Goal: Information Seeking & Learning: Get advice/opinions

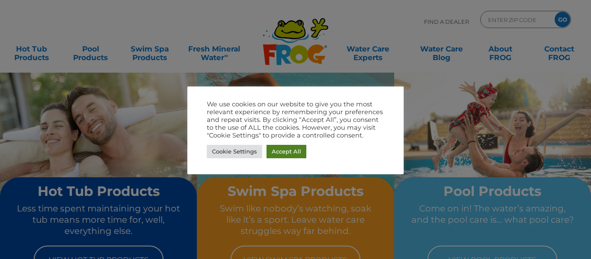
click at [287, 153] on link "Accept All" at bounding box center [286, 151] width 40 height 13
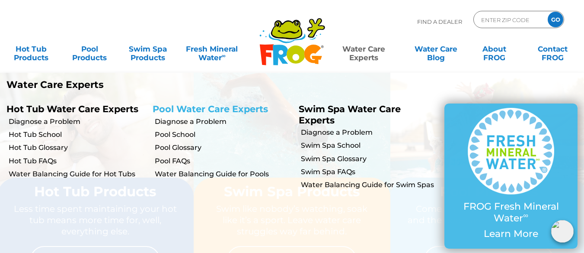
click at [232, 110] on link "Pool Water Care Experts" at bounding box center [210, 108] width 115 height 11
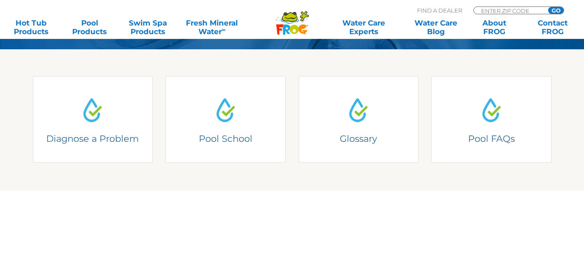
scroll to position [212, 0]
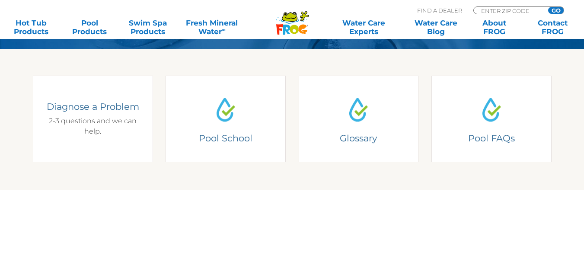
click at [112, 108] on h4 "Diagnose a Problem" at bounding box center [92, 107] width 95 height 12
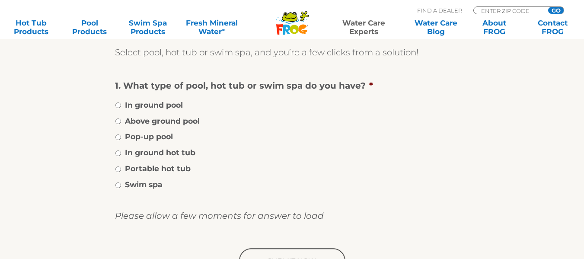
scroll to position [167, 0]
click at [119, 103] on li "In ground pool" at bounding box center [292, 103] width 355 height 13
click at [119, 103] on input "In ground pool" at bounding box center [118, 105] width 6 height 6
radio input "true"
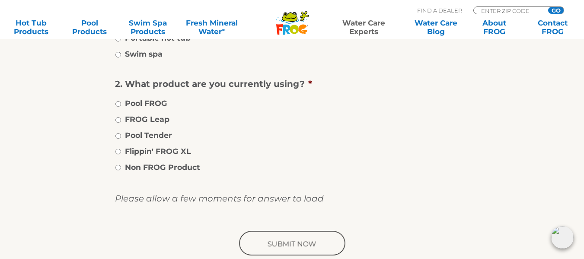
scroll to position [298, 0]
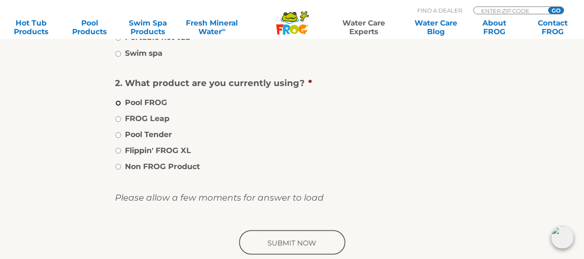
click at [119, 103] on input "Pool FROG" at bounding box center [118, 103] width 6 height 6
radio input "true"
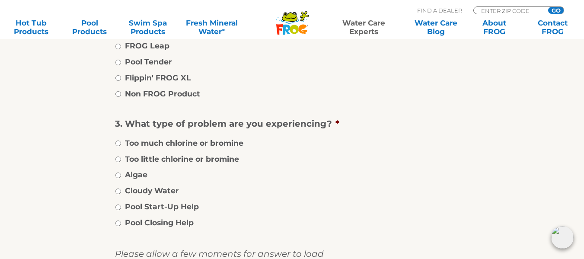
scroll to position [369, 0]
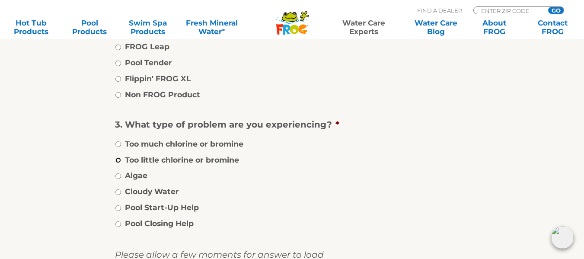
click at [118, 161] on input "Too little chlorine or bromine" at bounding box center [118, 160] width 6 height 6
radio input "true"
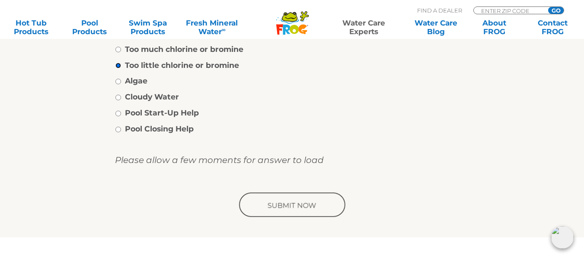
scroll to position [465, 0]
click at [120, 95] on input "Cloudy Water" at bounding box center [118, 97] width 6 height 6
radio input "true"
click at [119, 65] on input "Too little chlorine or bromine" at bounding box center [118, 65] width 6 height 6
radio input "true"
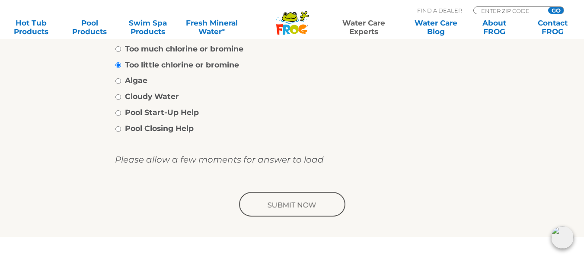
click at [274, 209] on input "image" at bounding box center [292, 205] width 110 height 28
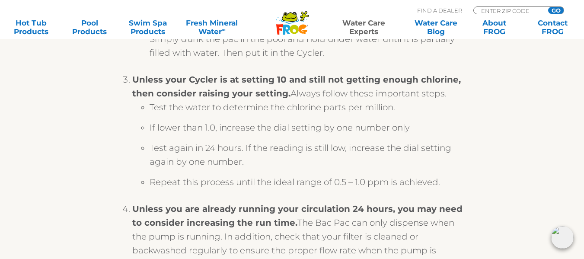
scroll to position [374, 0]
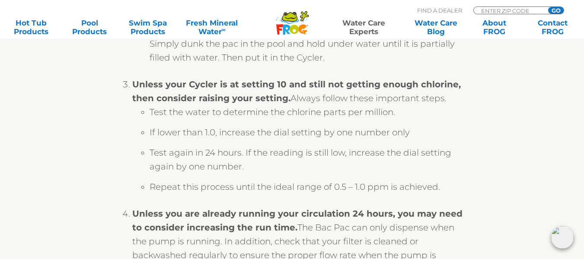
drag, startPoint x: 87, startPoint y: 226, endPoint x: 327, endPoint y: 170, distance: 245.9
click at [327, 170] on li "Test again in 24 hours. If the reading is still low, increase the dial setting …" at bounding box center [310, 163] width 320 height 34
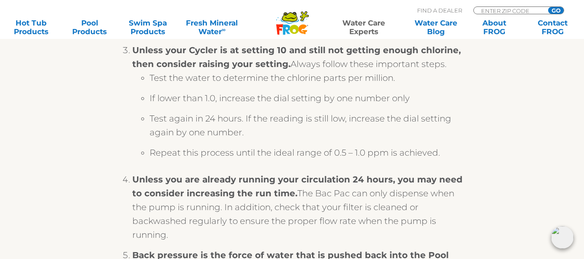
scroll to position [410, 0]
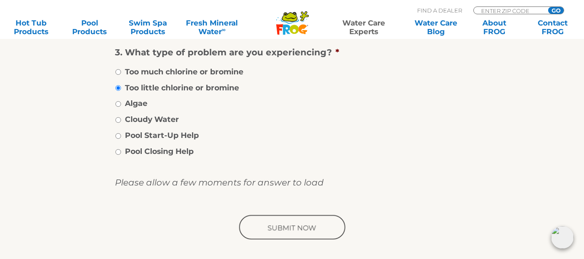
scroll to position [440, 0]
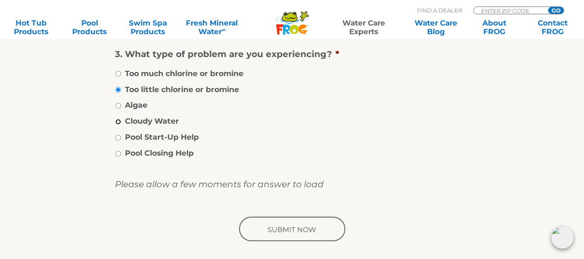
click at [119, 120] on input "Cloudy Water" at bounding box center [118, 122] width 6 height 6
radio input "true"
click at [285, 233] on input "image" at bounding box center [292, 230] width 110 height 28
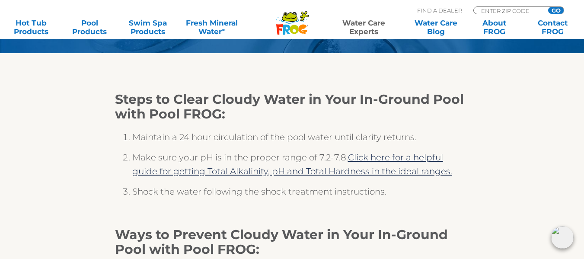
scroll to position [57, 0]
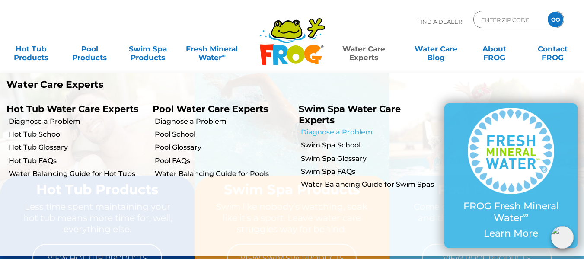
click at [344, 131] on link "Diagnose a Problem" at bounding box center [370, 133] width 138 height 10
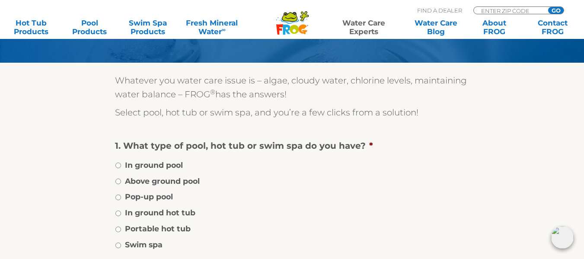
scroll to position [108, 0]
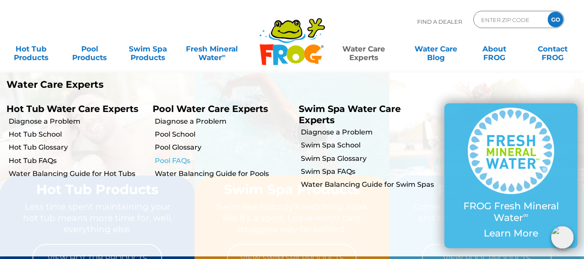
click at [181, 162] on link "Pool FAQs" at bounding box center [224, 161] width 138 height 10
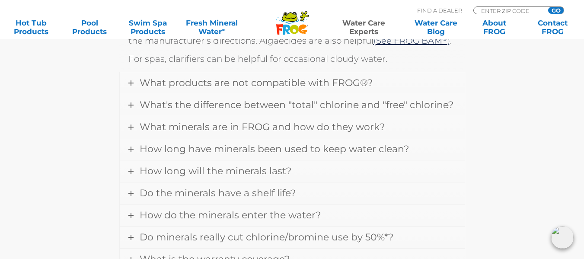
scroll to position [335, 0]
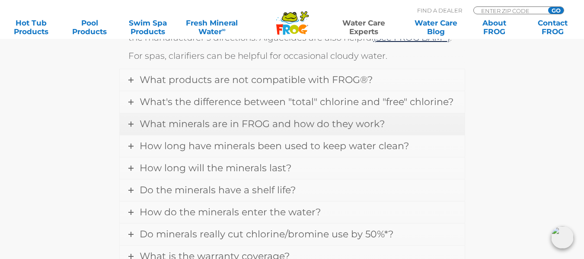
click at [178, 123] on span "What minerals are in FROG and how do they work?" at bounding box center [262, 124] width 245 height 12
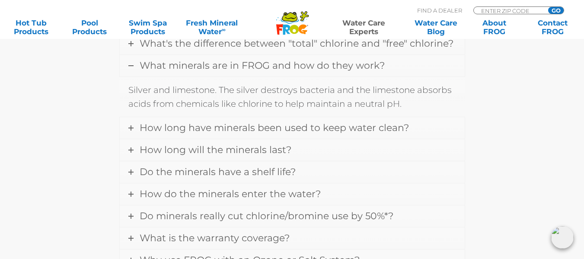
click at [244, 66] on span "What minerals are in FROG and how do they work?" at bounding box center [262, 66] width 245 height 12
click at [136, 66] on link "What minerals are in FROG and how do they work?" at bounding box center [292, 66] width 345 height 22
click at [131, 66] on icon at bounding box center [130, 65] width 5 height 5
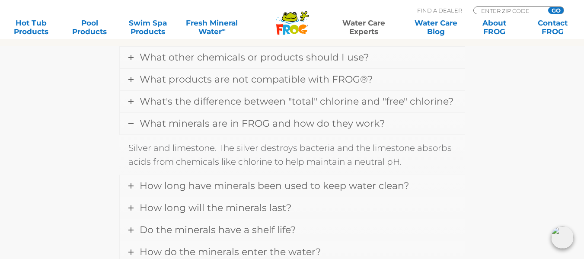
scroll to position [276, 0]
click at [165, 102] on span "What's the difference between "total" chlorine and "free" chlorine?" at bounding box center [297, 102] width 314 height 12
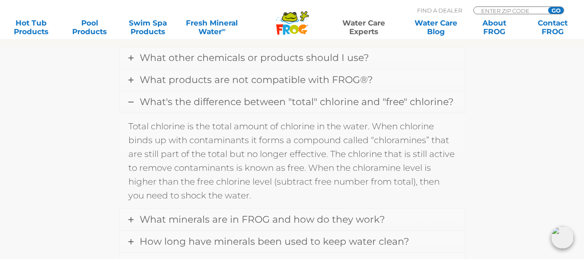
click at [132, 99] on icon at bounding box center [130, 101] width 5 height 5
click at [176, 102] on span "What's the difference between "total" chlorine and "free" chlorine?" at bounding box center [297, 102] width 314 height 12
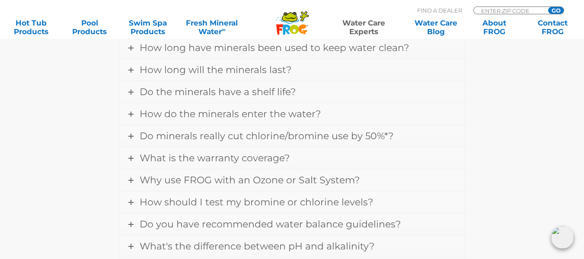
scroll to position [471, 0]
click at [146, 115] on span "How do the minerals enter the water?" at bounding box center [230, 114] width 181 height 12
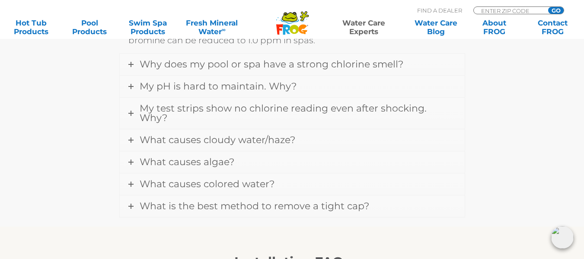
scroll to position [914, 0]
click at [156, 111] on span "My test strips show no chlorine reading even after shocking. Why?" at bounding box center [283, 112] width 287 height 21
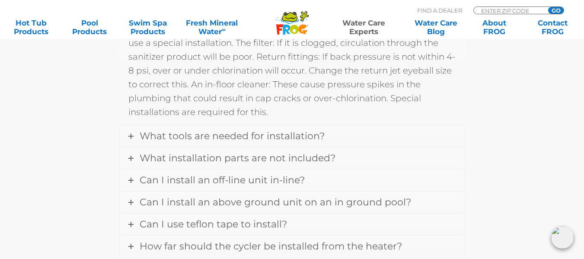
scroll to position [1148, 0]
